Goal: Information Seeking & Learning: Learn about a topic

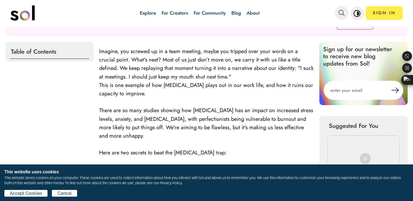
scroll to position [163, 0]
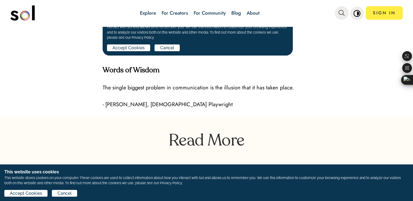
scroll to position [1548, 0]
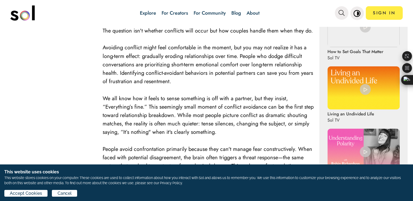
scroll to position [272, 0]
